Goal: Book appointment/travel/reservation

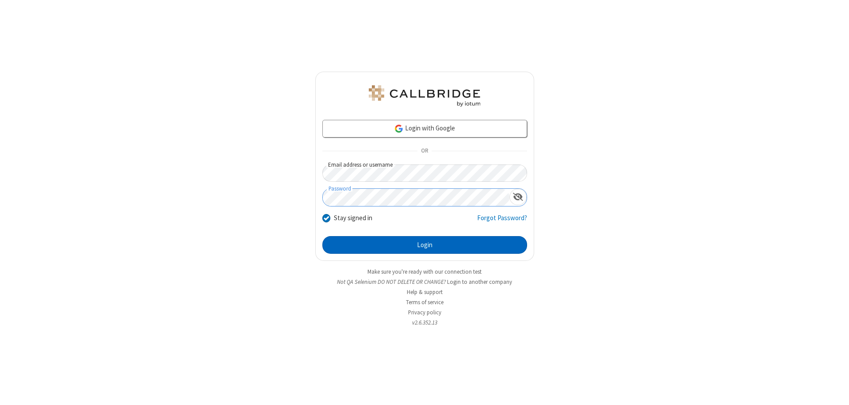
click at [424, 245] on button "Login" at bounding box center [424, 245] width 205 height 18
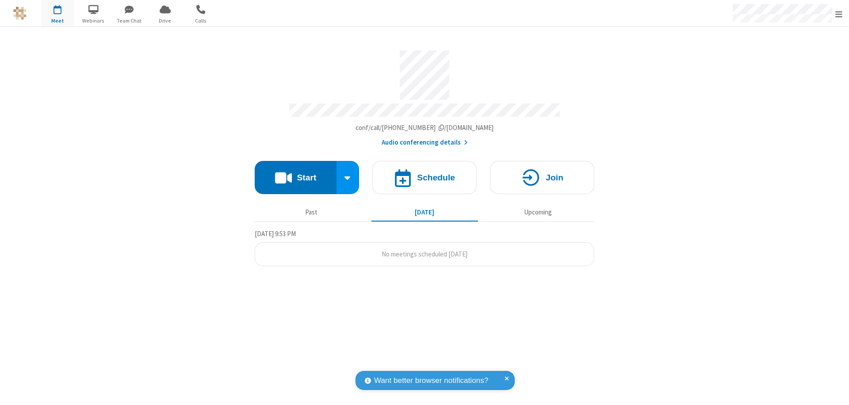
click at [839, 14] on span "Open menu" at bounding box center [838, 14] width 7 height 9
click at [57, 13] on span "button" at bounding box center [57, 9] width 33 height 15
click at [424, 173] on h4 "Schedule" at bounding box center [436, 177] width 38 height 8
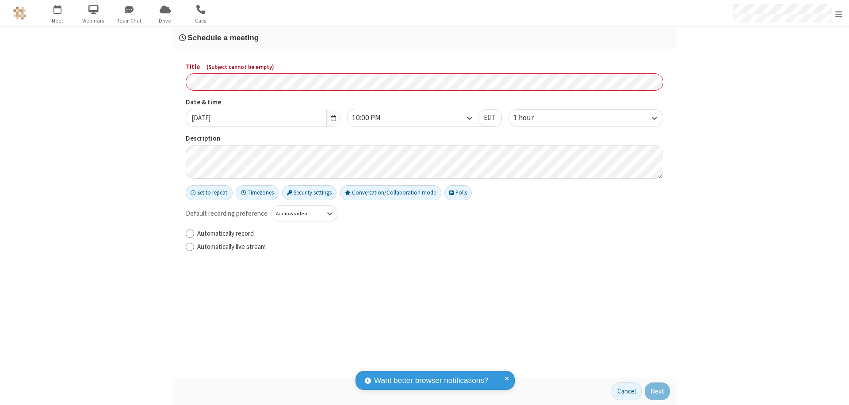
click at [424, 38] on h3 "Schedule a meeting" at bounding box center [424, 38] width 491 height 8
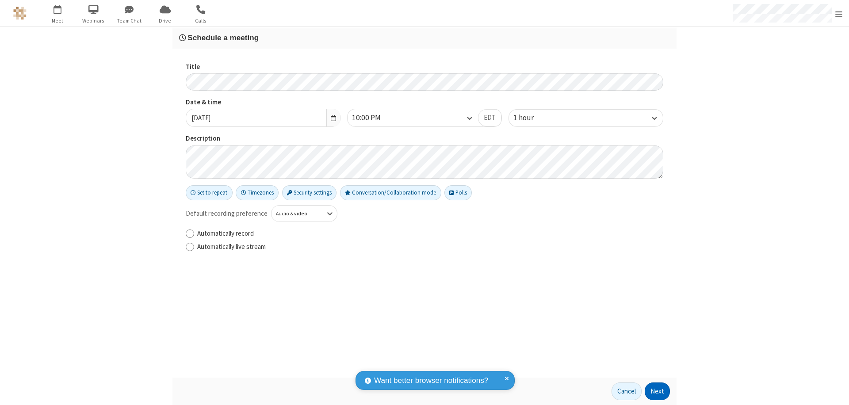
click at [657, 391] on button "Next" at bounding box center [657, 391] width 25 height 18
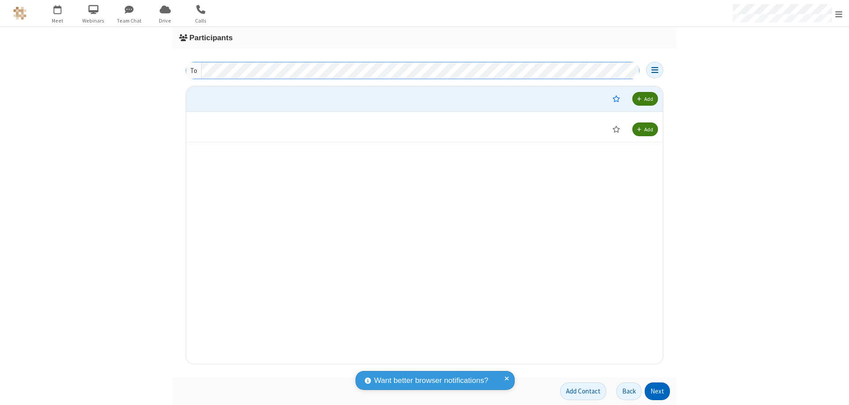
click at [657, 391] on button "Next" at bounding box center [657, 391] width 25 height 18
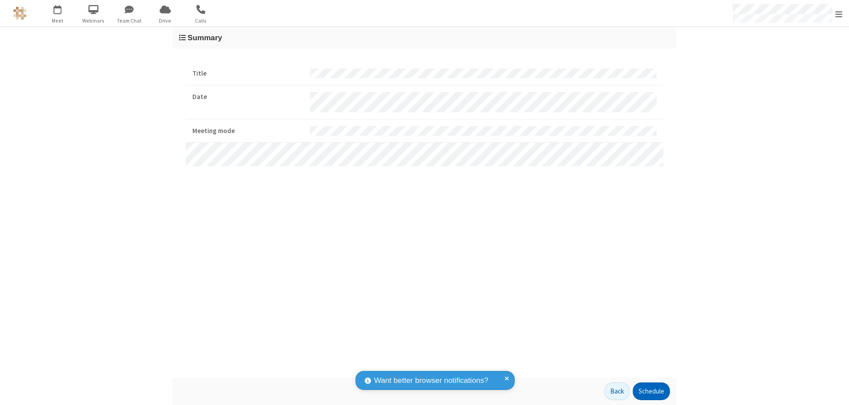
click at [651, 391] on button "Schedule" at bounding box center [651, 391] width 37 height 18
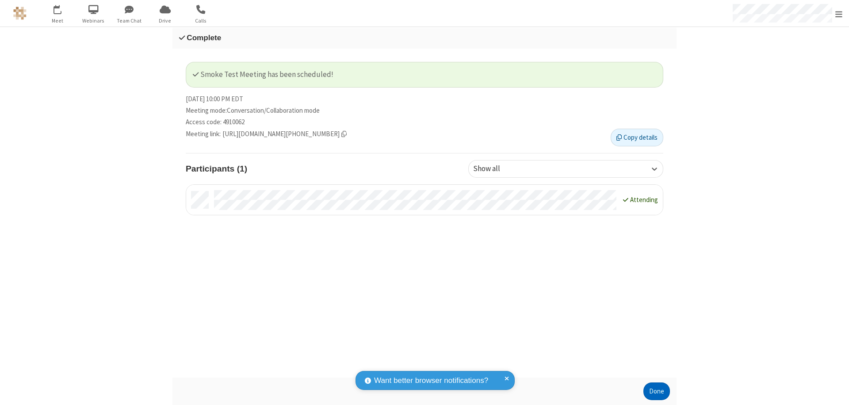
click at [657, 391] on button "Done" at bounding box center [656, 391] width 27 height 18
